Goal: Task Accomplishment & Management: Manage account settings

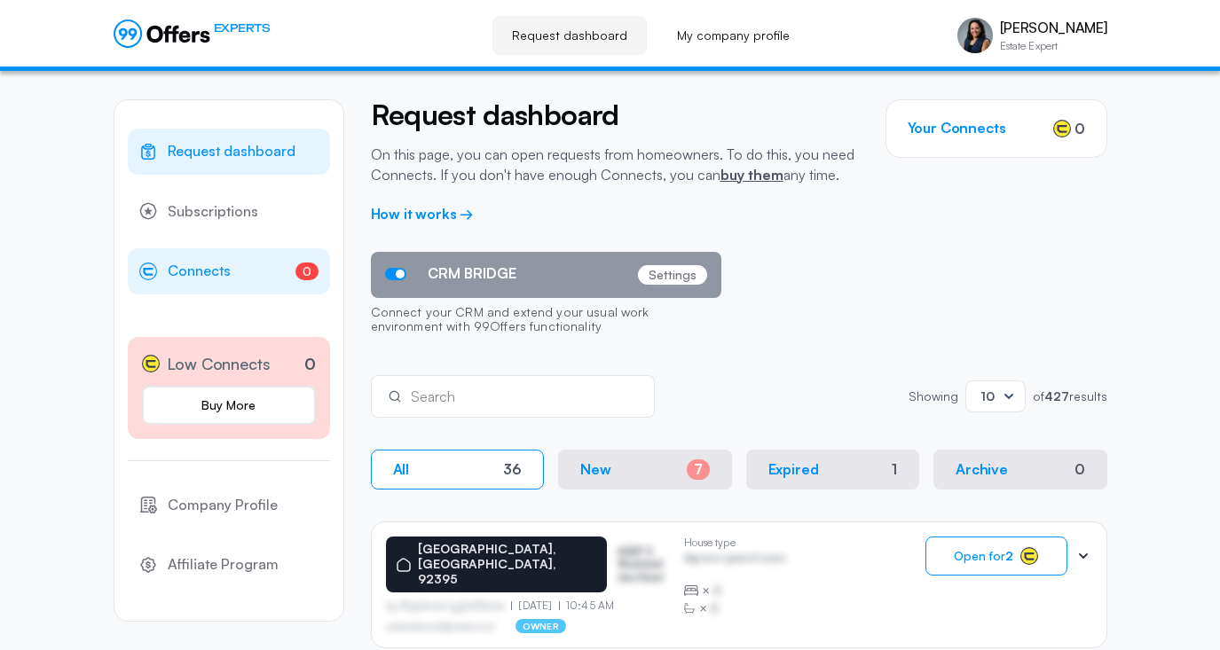
click at [213, 265] on span "Connects" at bounding box center [199, 271] width 63 height 23
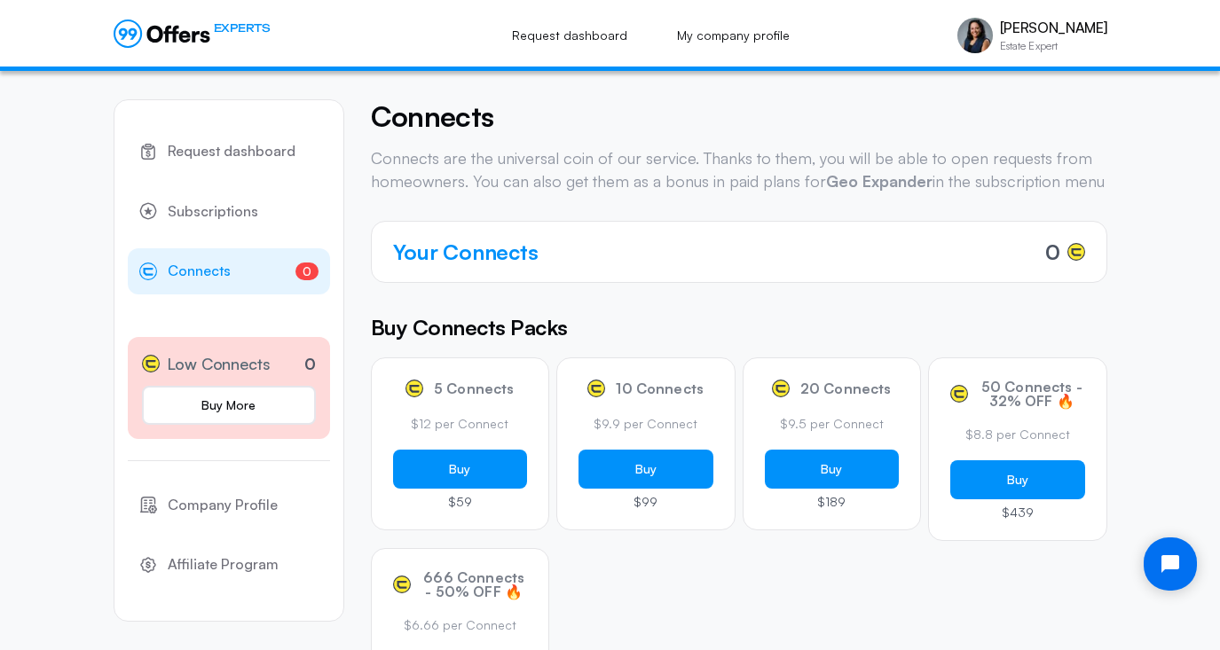
click at [203, 272] on span "Connects" at bounding box center [199, 271] width 63 height 23
click at [228, 206] on span "Subscriptions" at bounding box center [213, 212] width 91 height 23
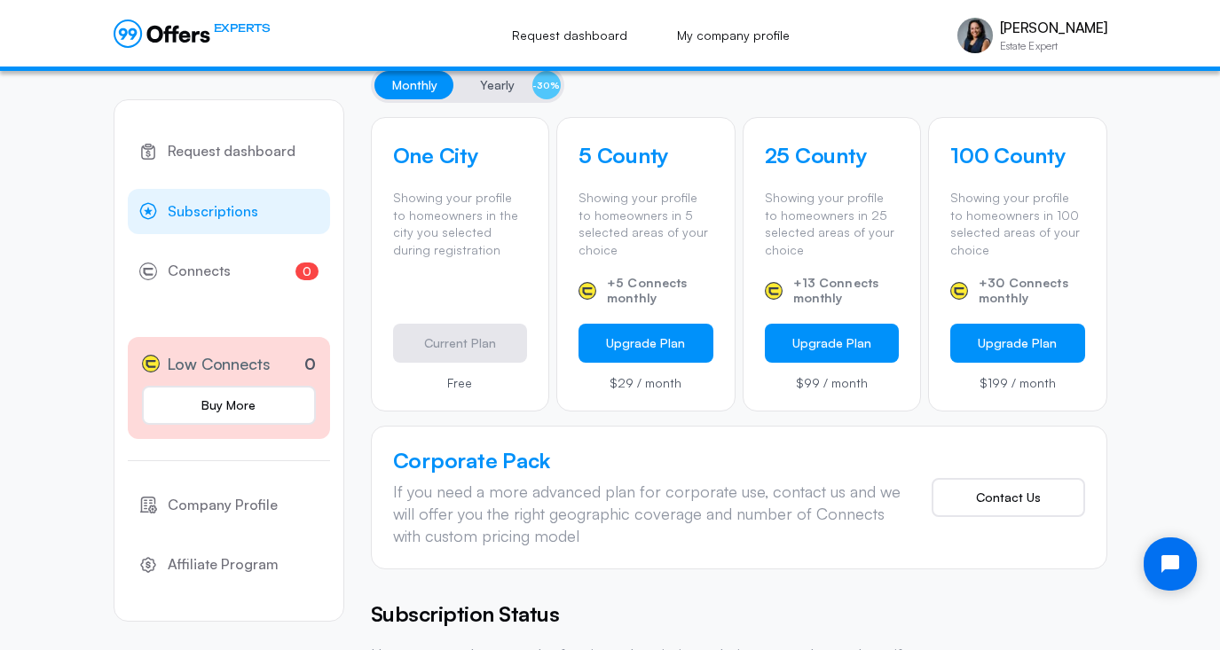
scroll to position [564, 0]
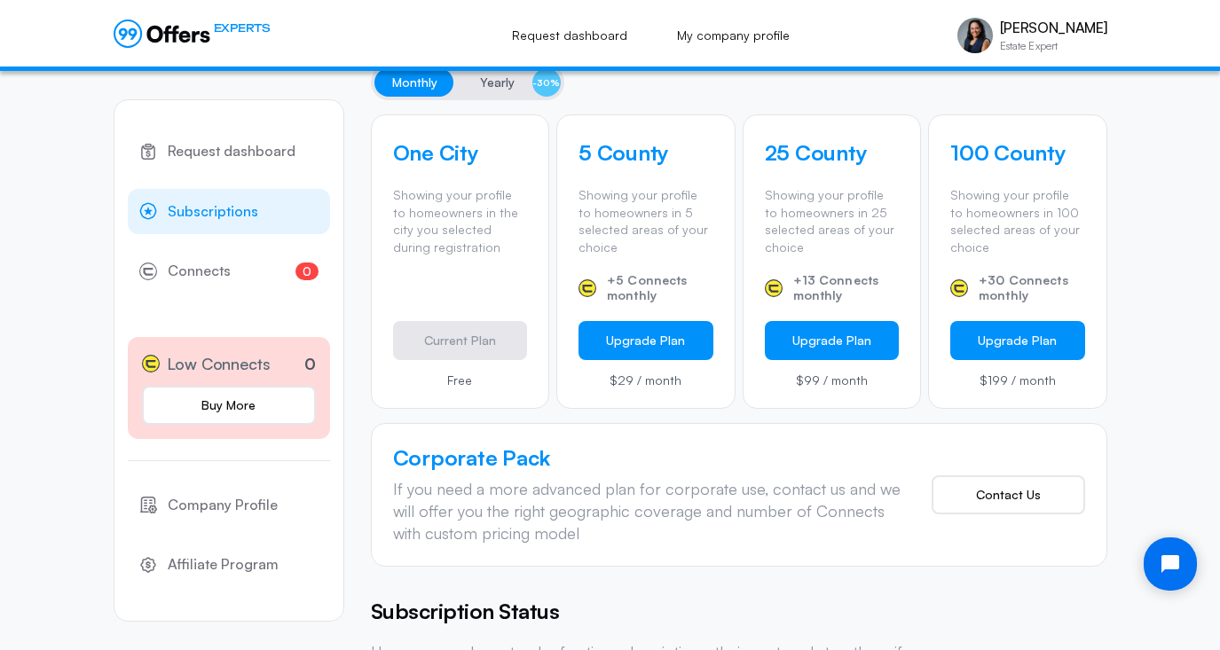
click at [488, 80] on span "Yearly" at bounding box center [497, 82] width 35 height 21
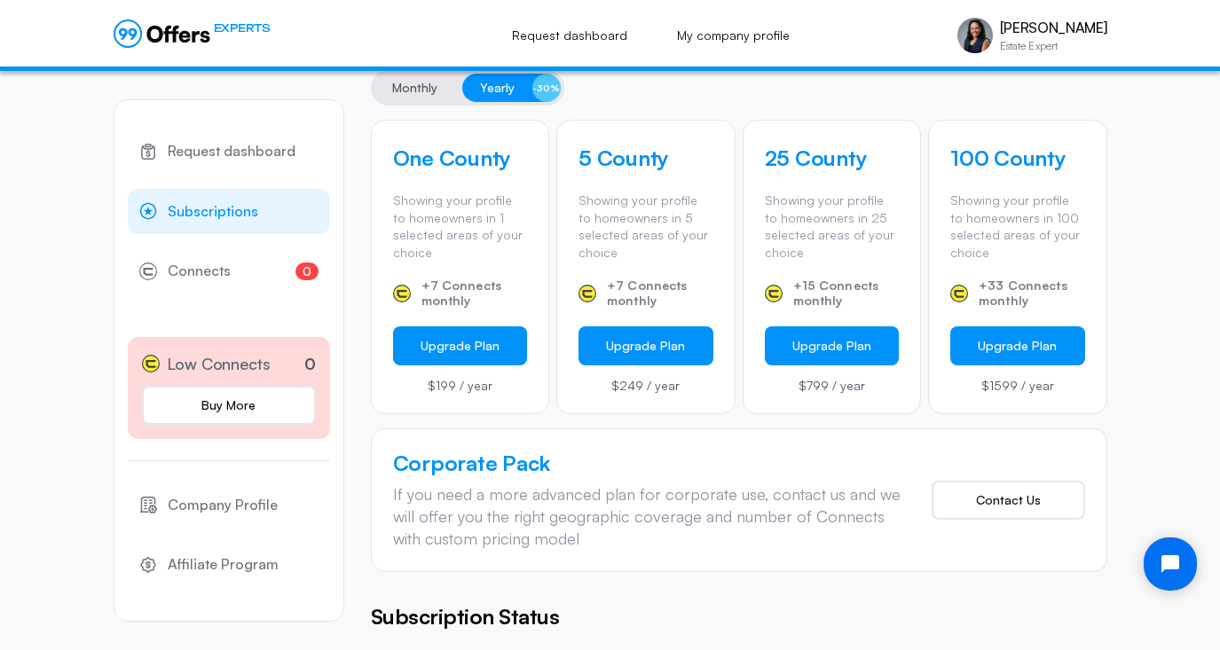
scroll to position [561, 0]
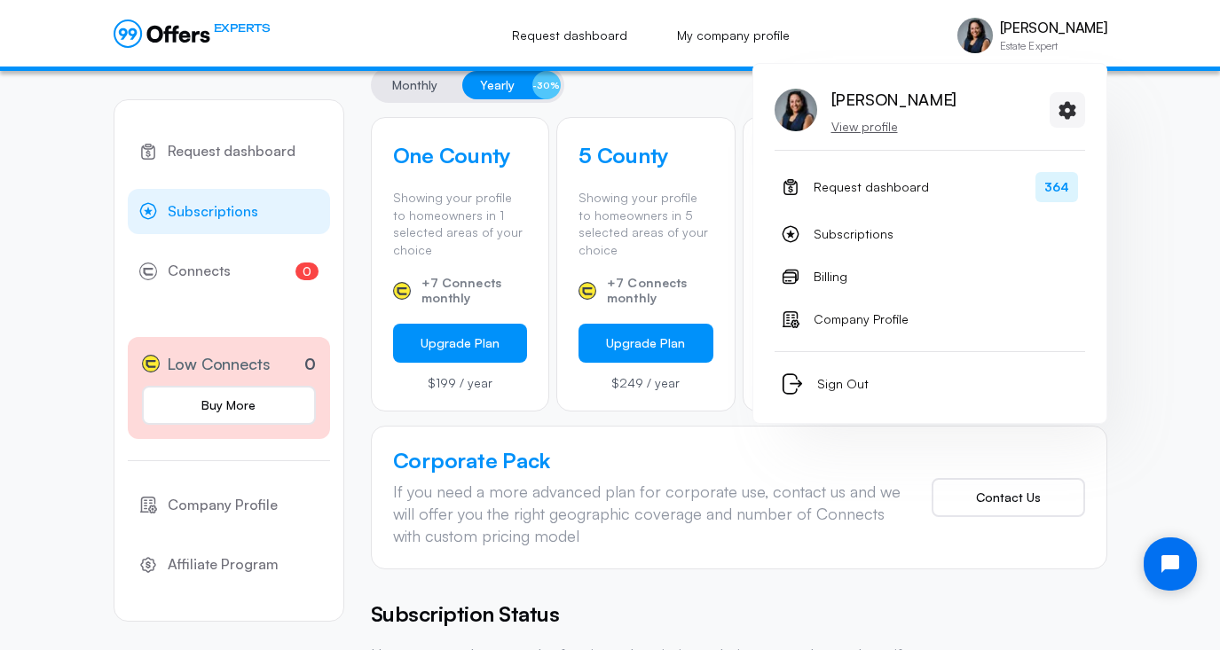
click at [1044, 36] on p "[PERSON_NAME]" at bounding box center [1053, 28] width 107 height 17
click at [892, 188] on span "Request dashboard" at bounding box center [871, 187] width 115 height 21
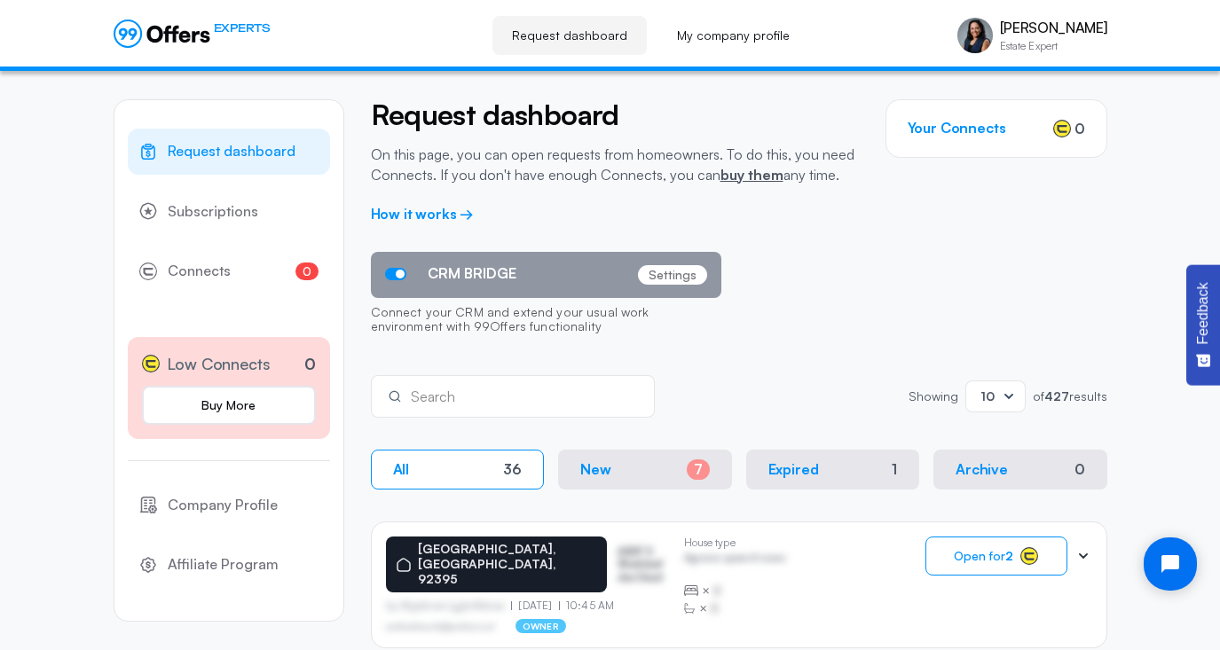
click at [638, 453] on button "New 7" at bounding box center [645, 470] width 174 height 40
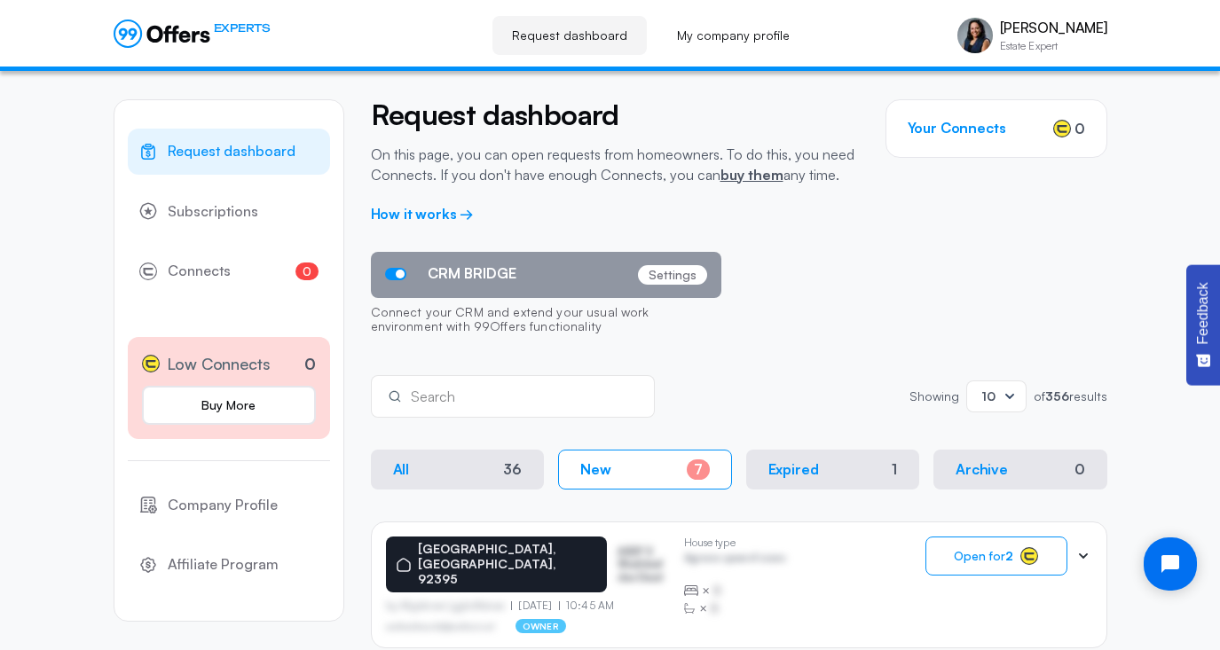
click at [205, 149] on span "Request dashboard" at bounding box center [232, 151] width 128 height 23
click at [213, 273] on span "Connects" at bounding box center [199, 271] width 63 height 23
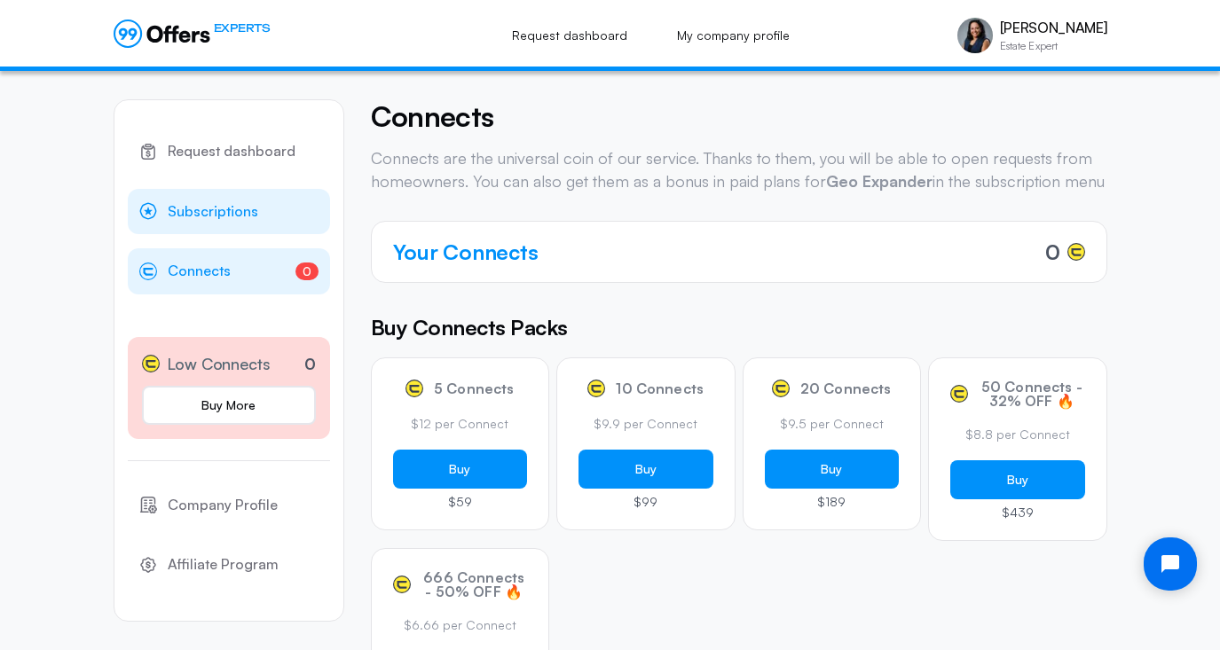
click at [229, 207] on span "Subscriptions" at bounding box center [213, 212] width 91 height 23
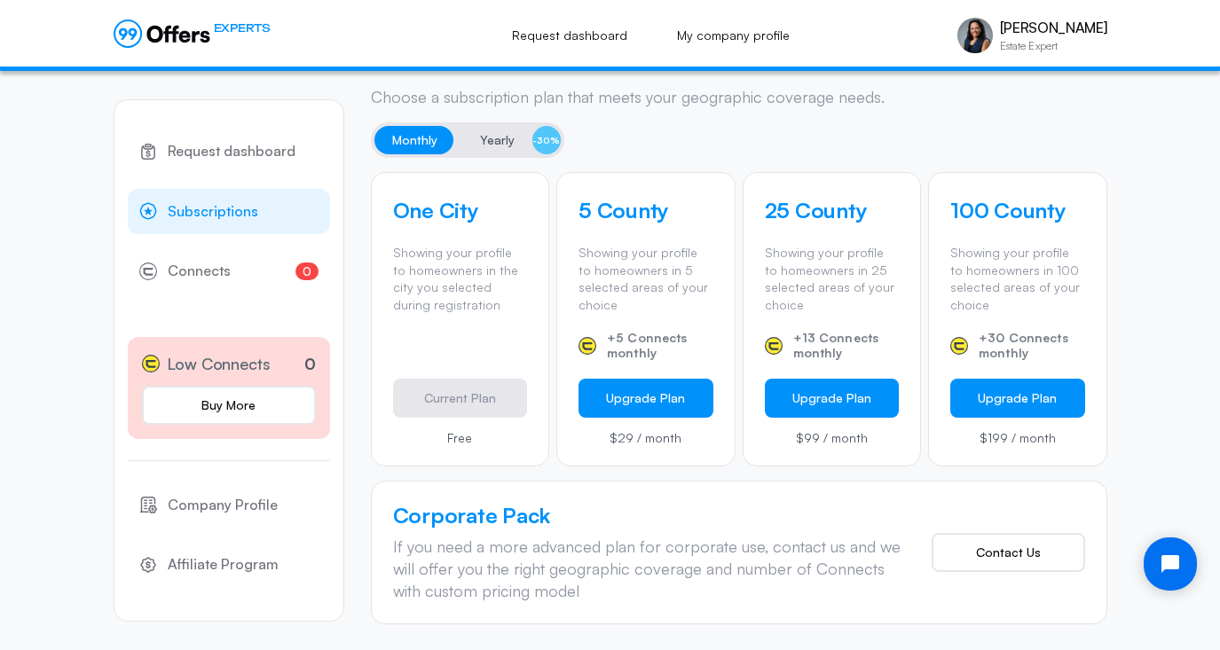
scroll to position [508, 0]
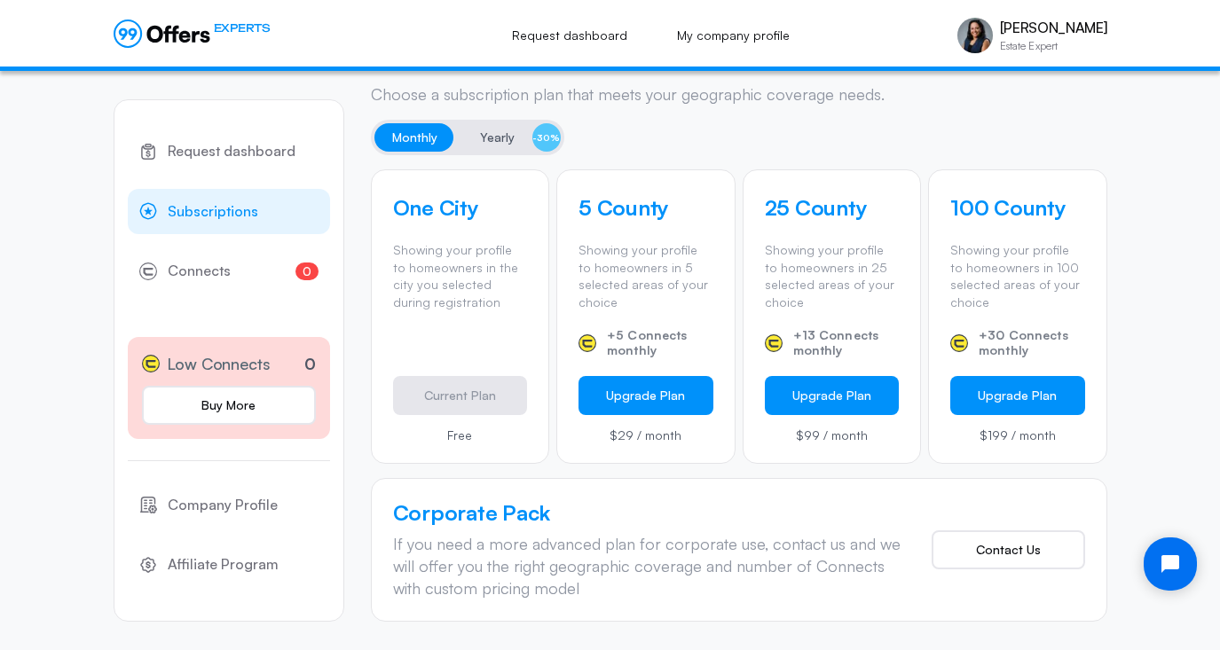
click at [492, 133] on span "Yearly" at bounding box center [497, 137] width 35 height 21
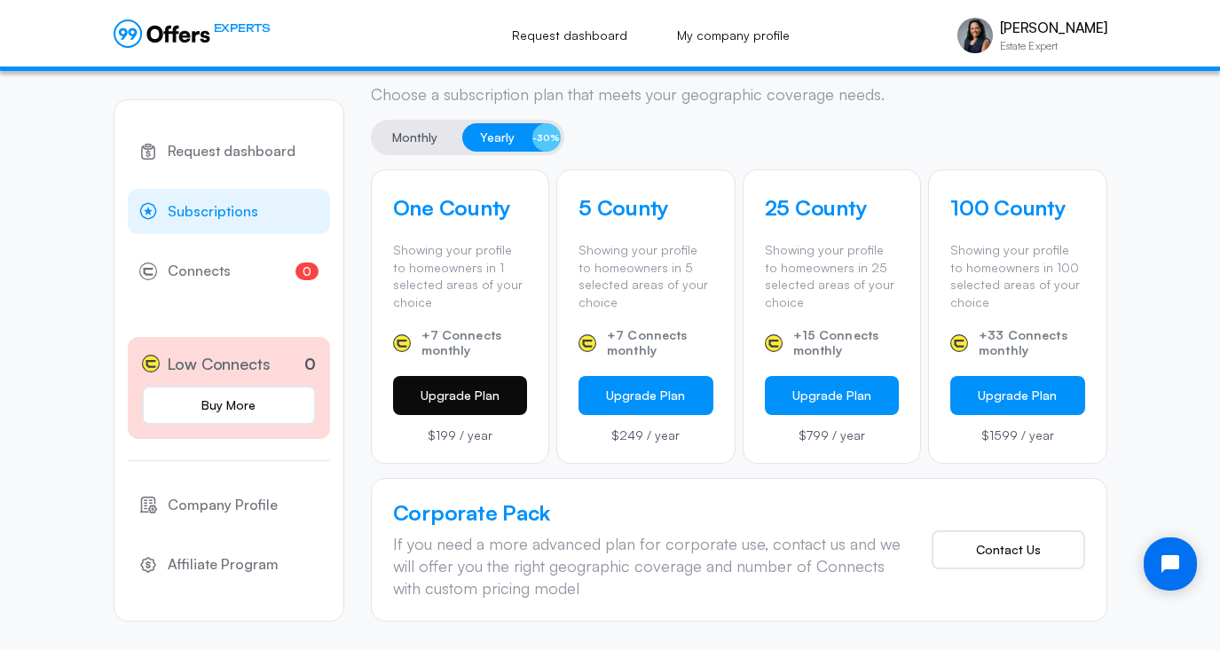
click at [462, 386] on button "Upgrade Plan" at bounding box center [460, 395] width 135 height 39
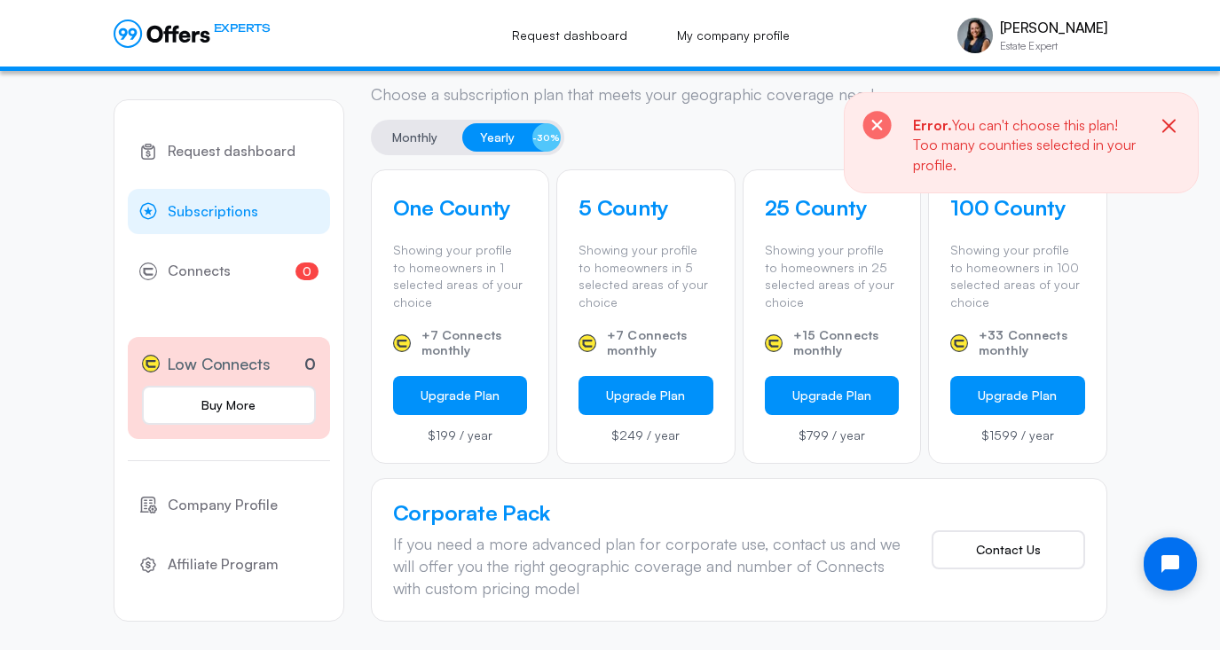
click at [1172, 123] on icon "button" at bounding box center [1169, 126] width 22 height 22
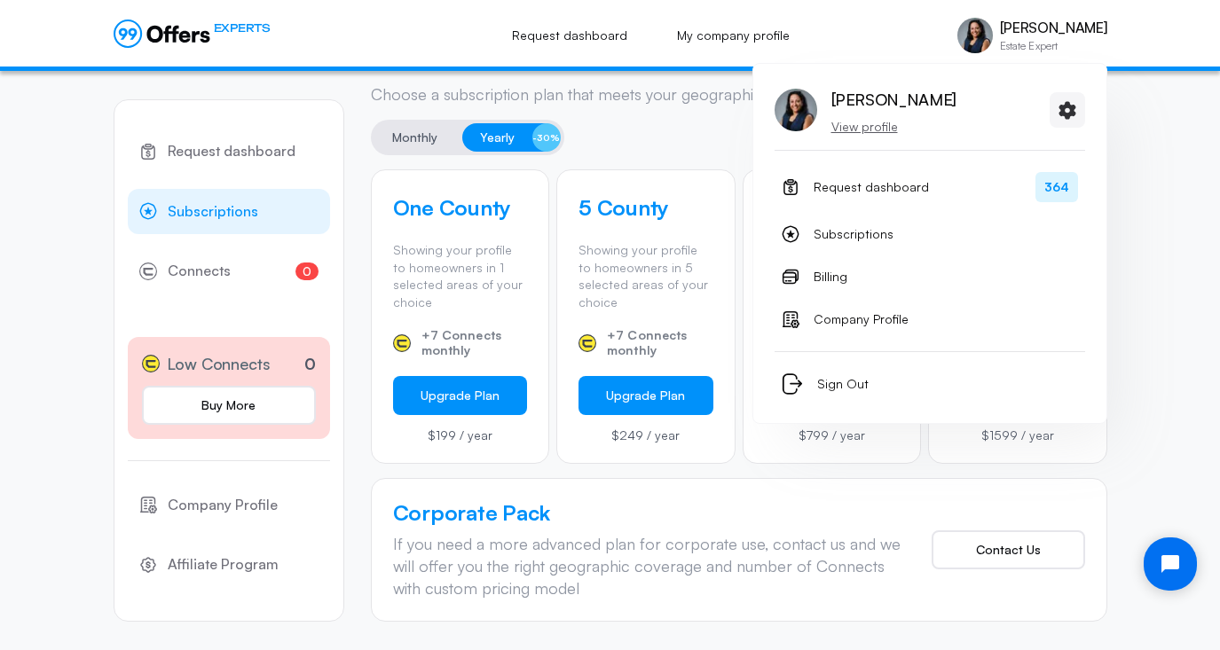
click at [1005, 34] on p "[PERSON_NAME]" at bounding box center [1053, 28] width 107 height 17
click at [847, 129] on p "View profile" at bounding box center [893, 127] width 125 height 18
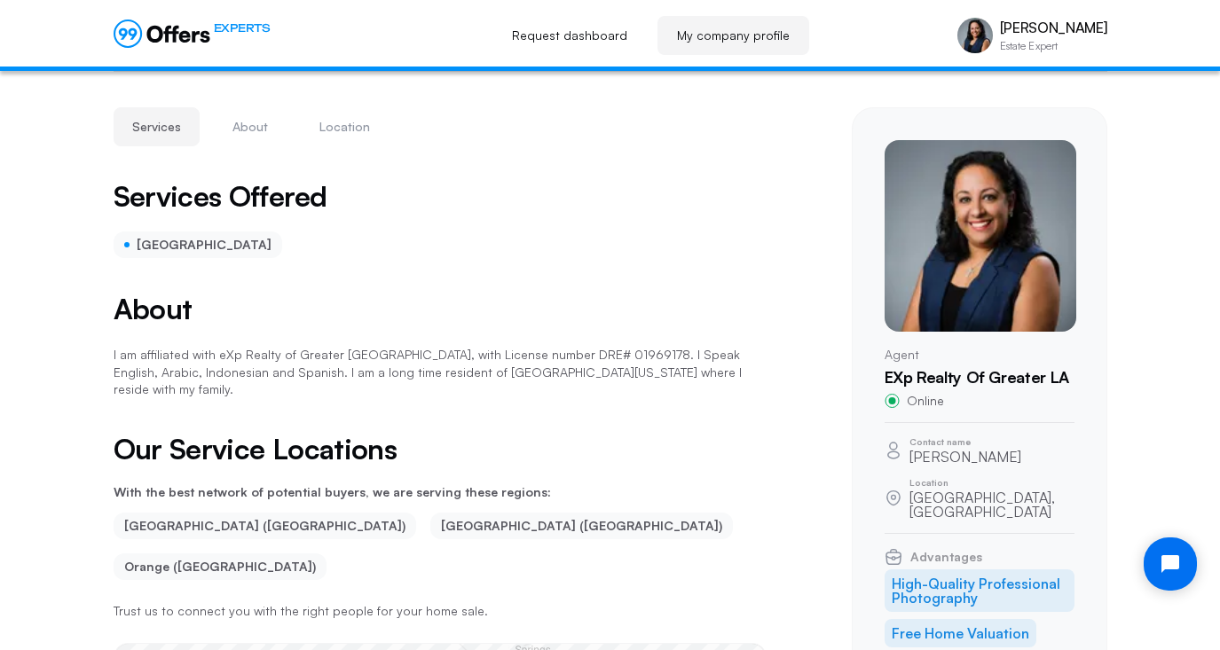
click at [696, 40] on link "My company profile" at bounding box center [734, 35] width 152 height 39
click at [704, 32] on link "My company profile" at bounding box center [734, 35] width 152 height 39
click at [603, 43] on link "Request dashboard" at bounding box center [570, 35] width 154 height 39
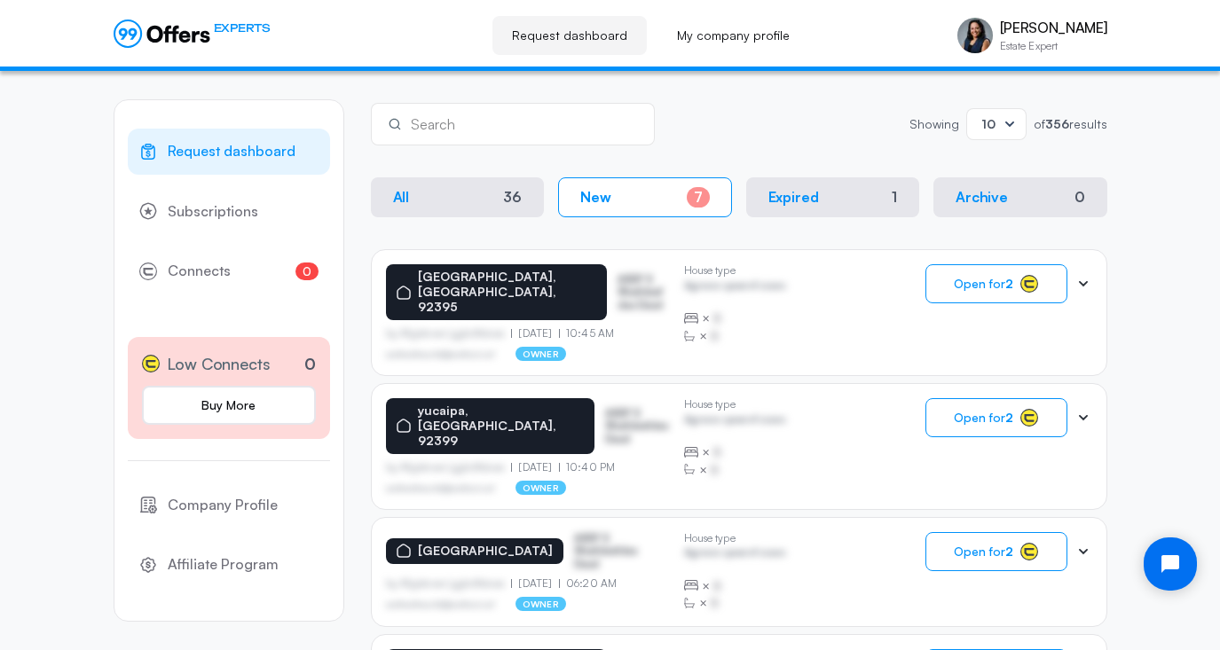
scroll to position [288, 0]
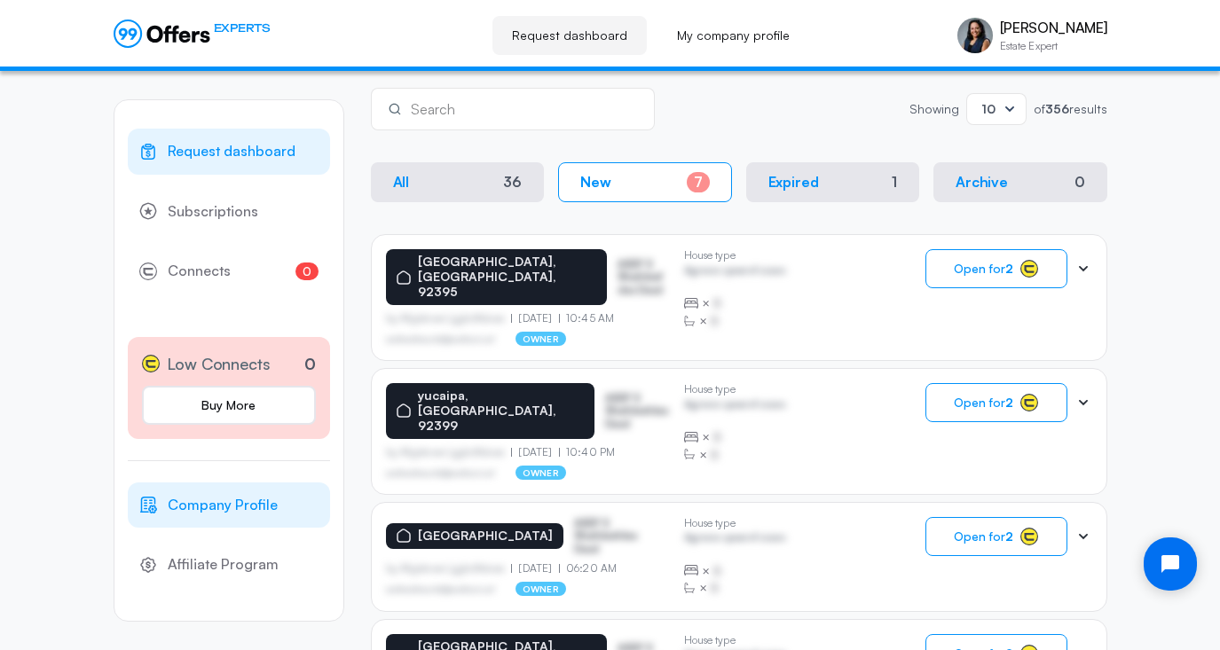
click at [240, 506] on span "Company Profile" at bounding box center [223, 505] width 110 height 23
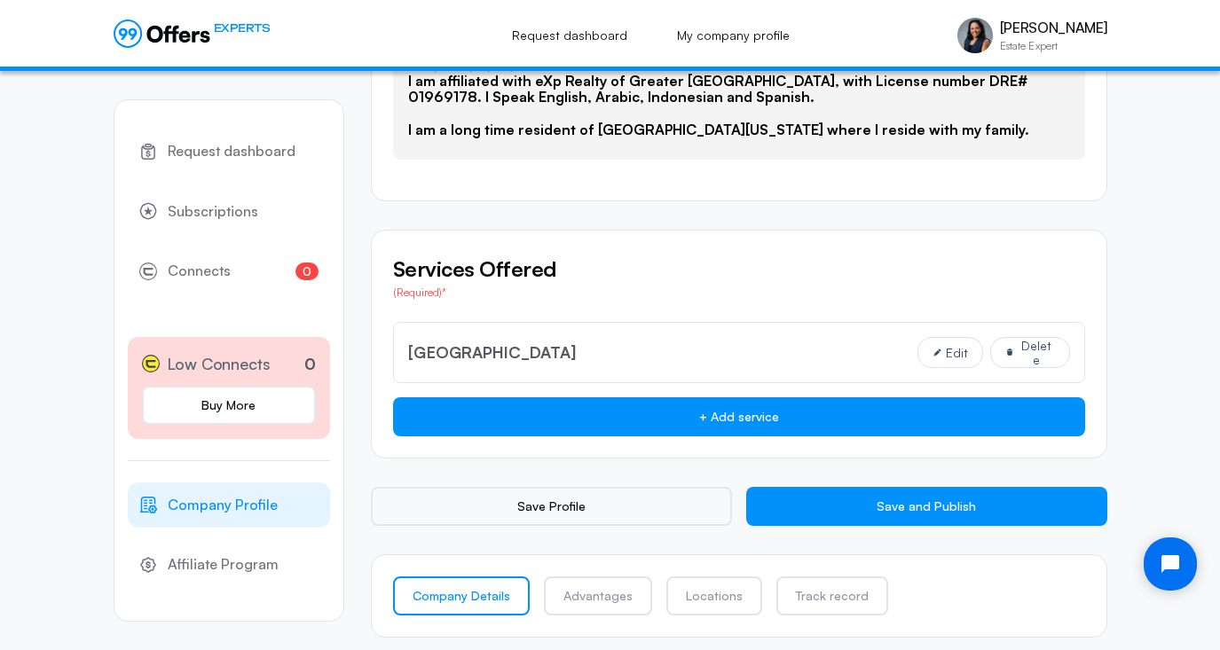
scroll to position [1201, 0]
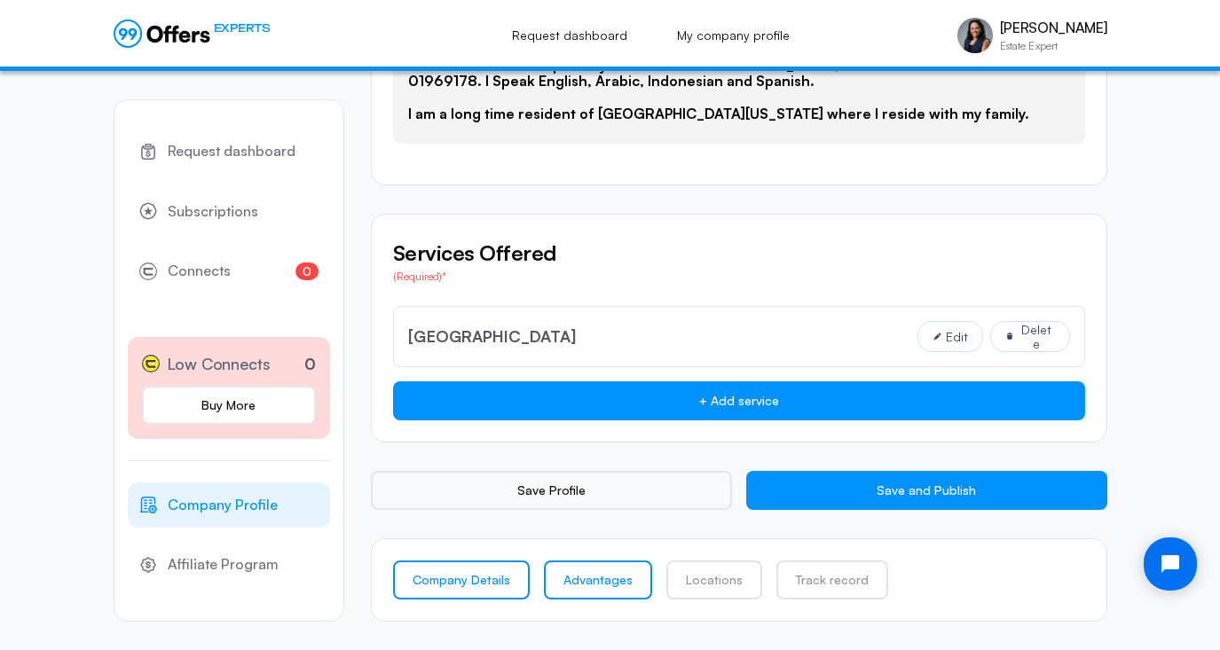
click at [591, 579] on link "Advantages" at bounding box center [598, 580] width 108 height 39
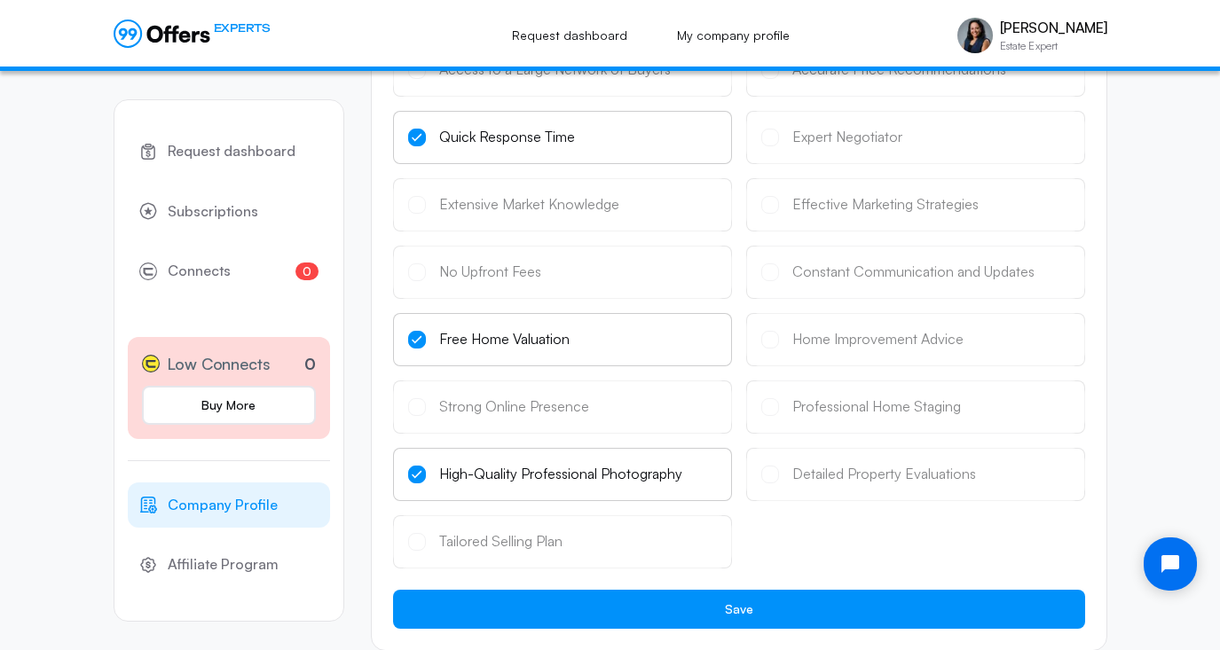
scroll to position [385, 0]
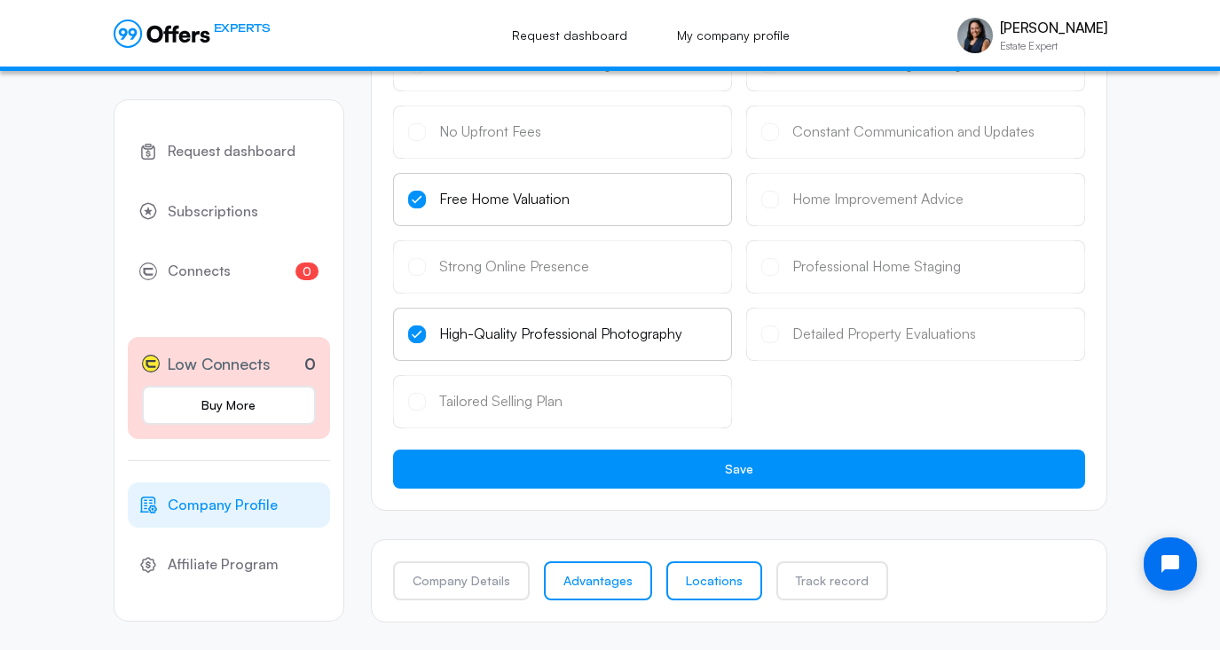
click at [711, 590] on link "Locations" at bounding box center [714, 581] width 96 height 39
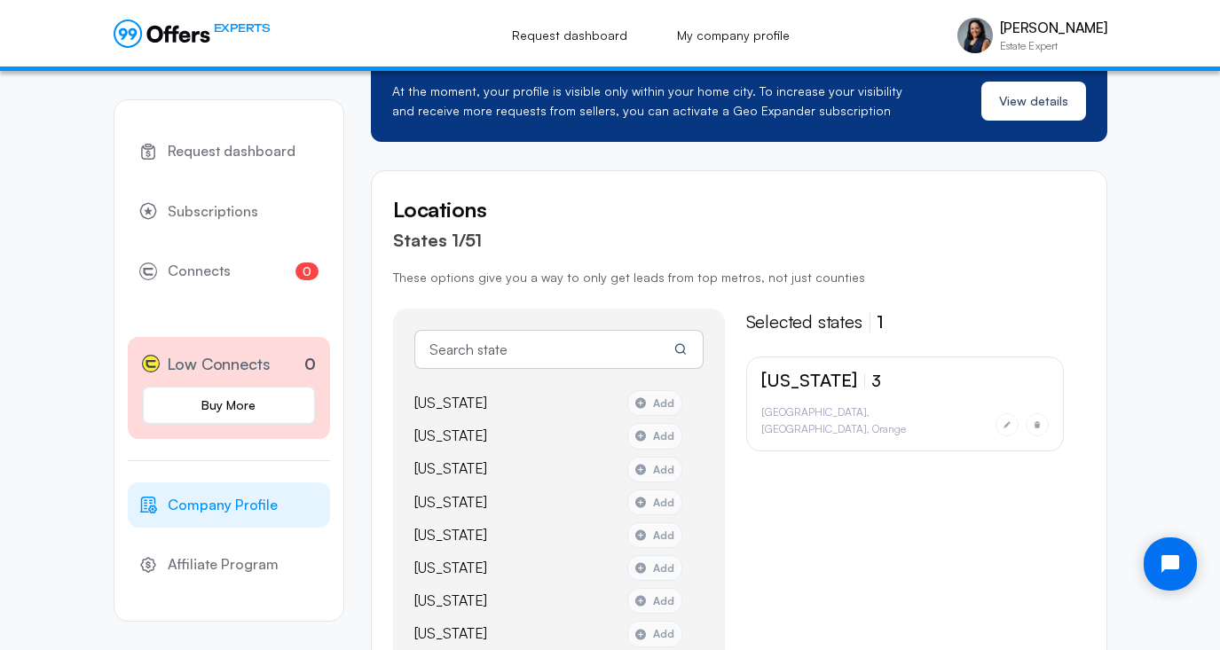
scroll to position [206, 0]
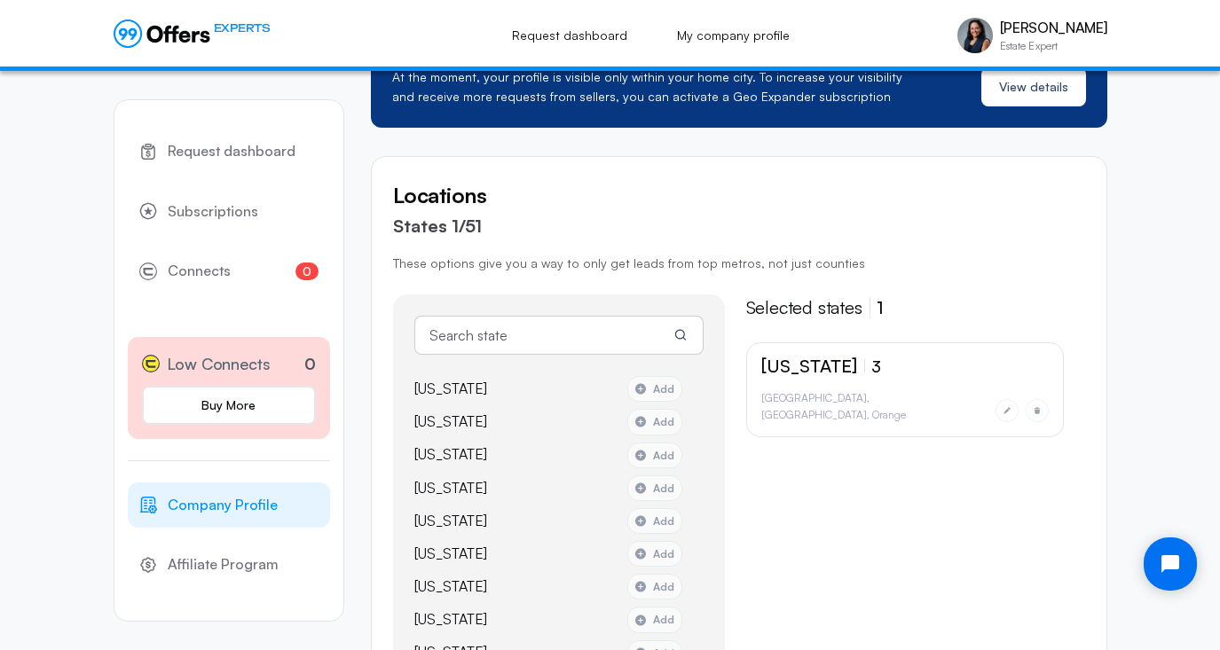
click at [809, 406] on li "[GEOGRAPHIC_DATA]" at bounding box center [816, 398] width 111 height 17
click at [835, 309] on p "Selected states" at bounding box center [804, 308] width 116 height 27
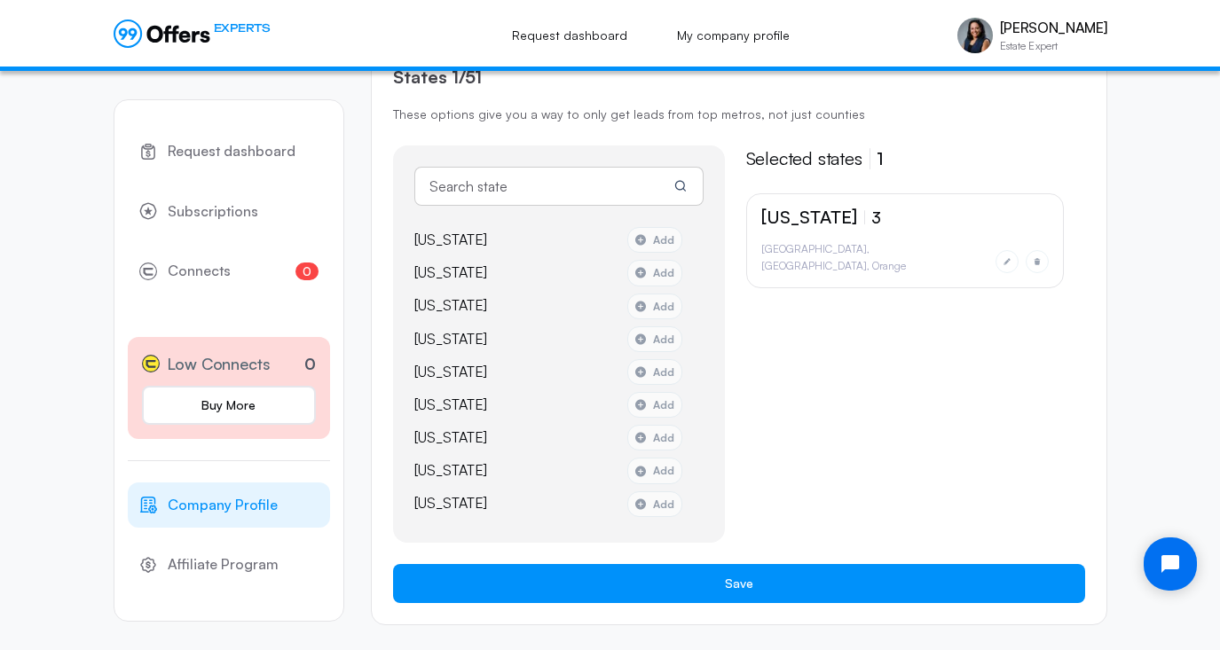
scroll to position [349, 0]
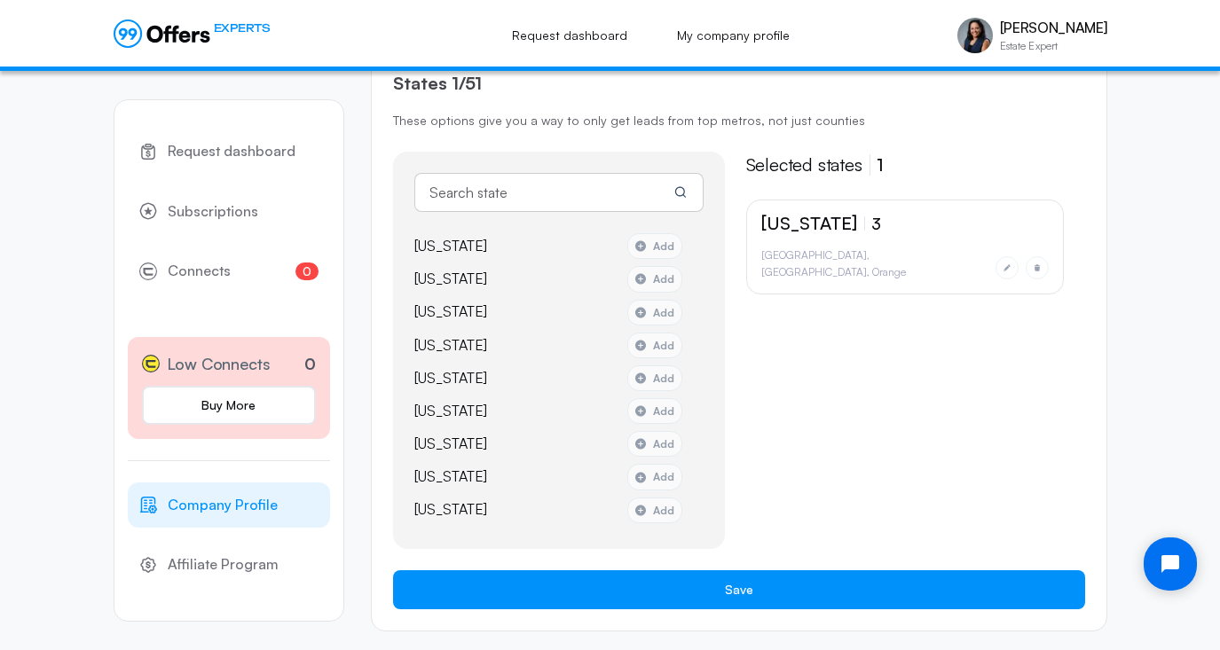
click at [817, 159] on p "Selected states" at bounding box center [804, 165] width 116 height 27
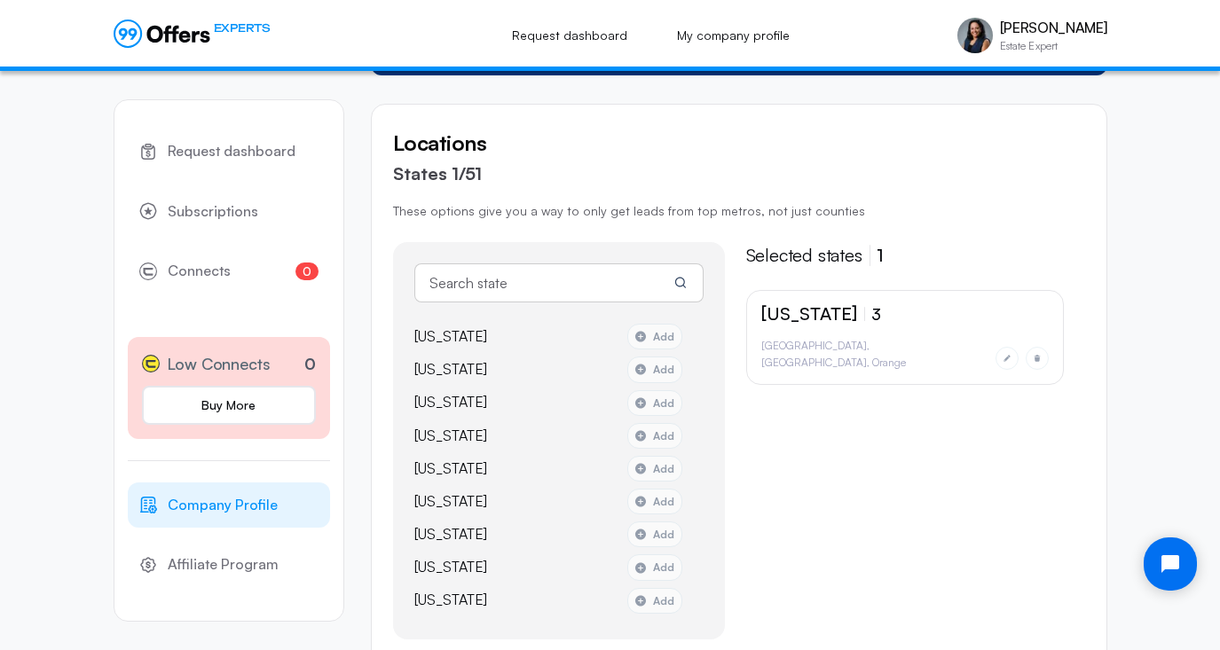
scroll to position [257, 0]
click at [865, 329] on div "[US_STATE] 3 San Bernardino Riverside Orange" at bounding box center [905, 338] width 318 height 95
click at [864, 318] on p "3" at bounding box center [872, 315] width 17 height 16
click at [812, 348] on li "[GEOGRAPHIC_DATA]" at bounding box center [816, 346] width 111 height 17
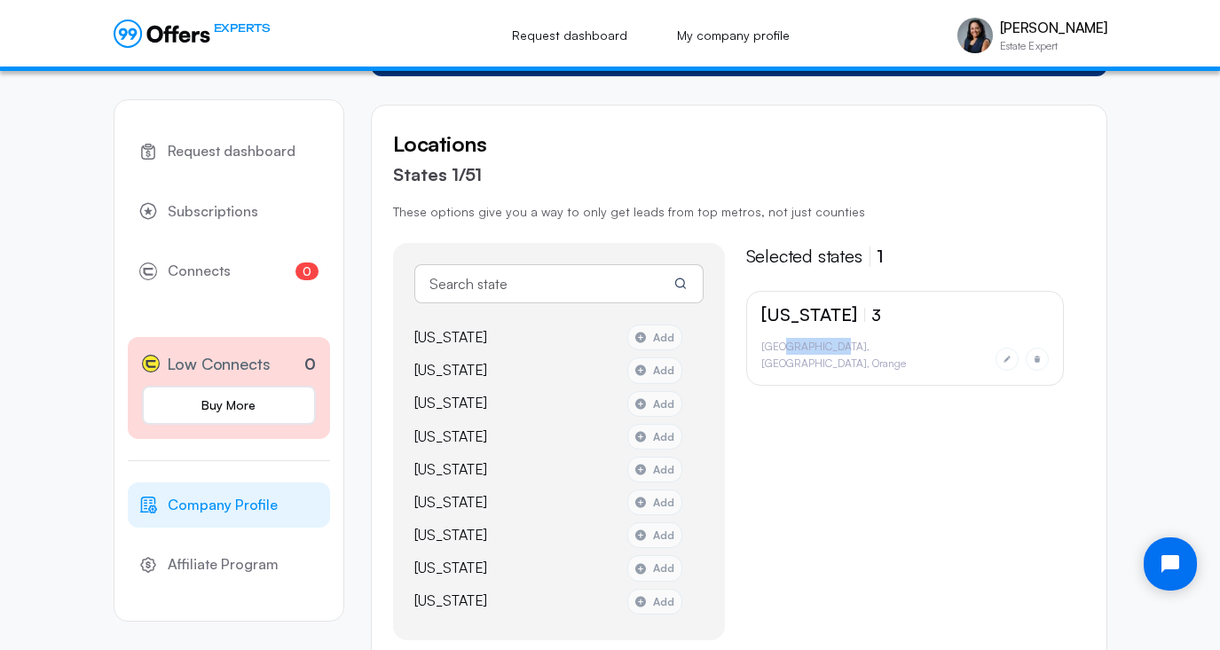
click at [812, 348] on li "[GEOGRAPHIC_DATA]" at bounding box center [816, 346] width 111 height 17
click at [806, 310] on p "[US_STATE]" at bounding box center [809, 315] width 96 height 18
click at [772, 365] on div "[US_STATE] 3 San Bernardino Riverside Orange" at bounding box center [905, 338] width 318 height 95
click at [768, 351] on li "[GEOGRAPHIC_DATA]" at bounding box center [816, 346] width 111 height 17
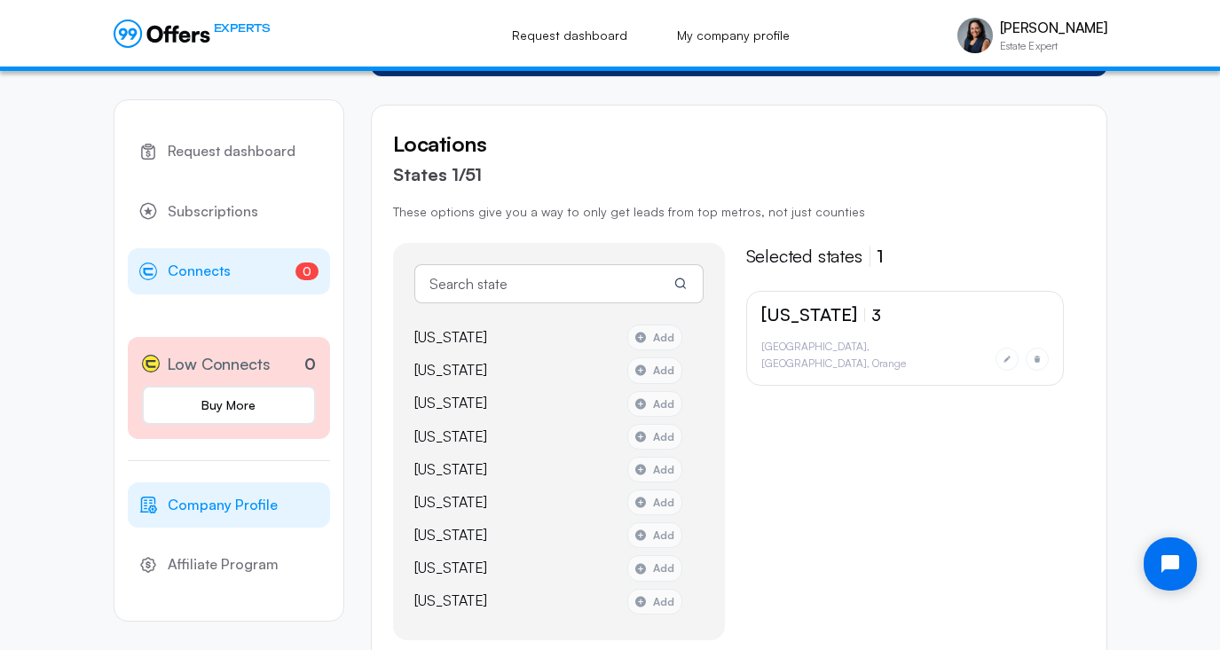
click at [229, 264] on link "0 Connects 0" at bounding box center [229, 271] width 202 height 46
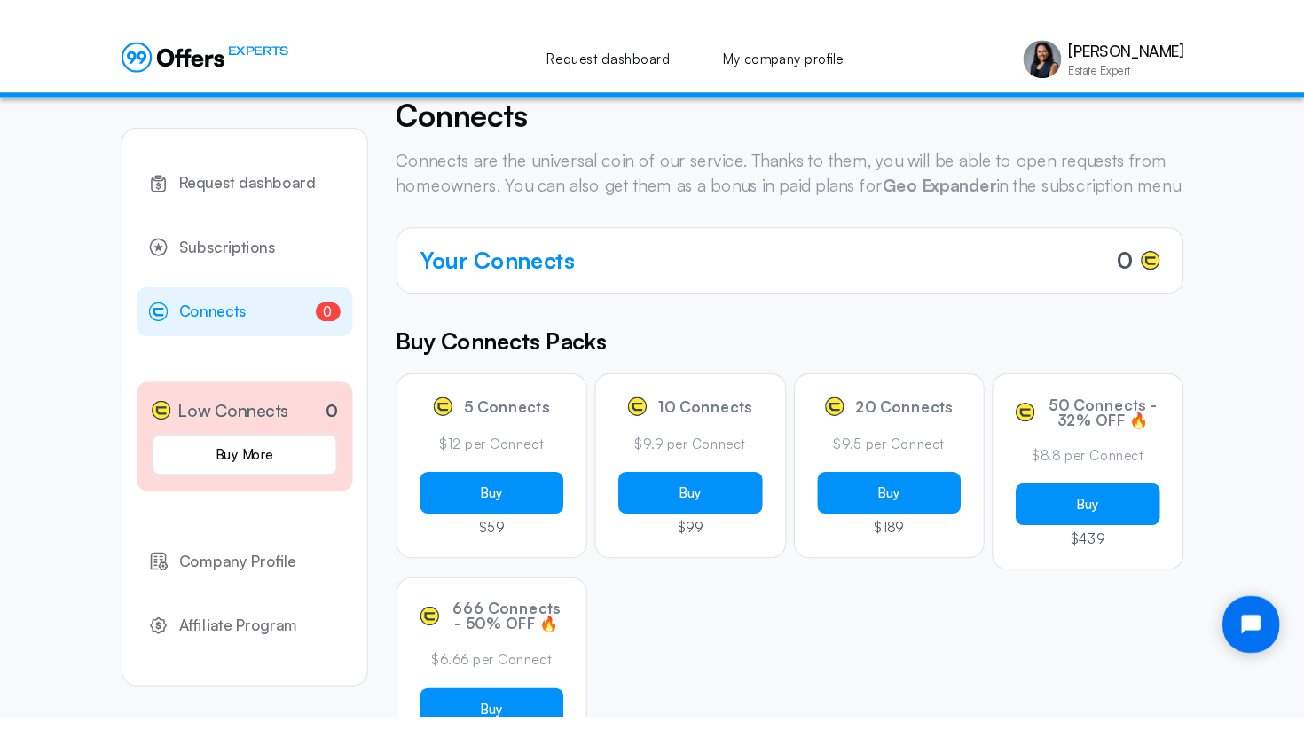
scroll to position [30, 0]
